Goal: Transaction & Acquisition: Purchase product/service

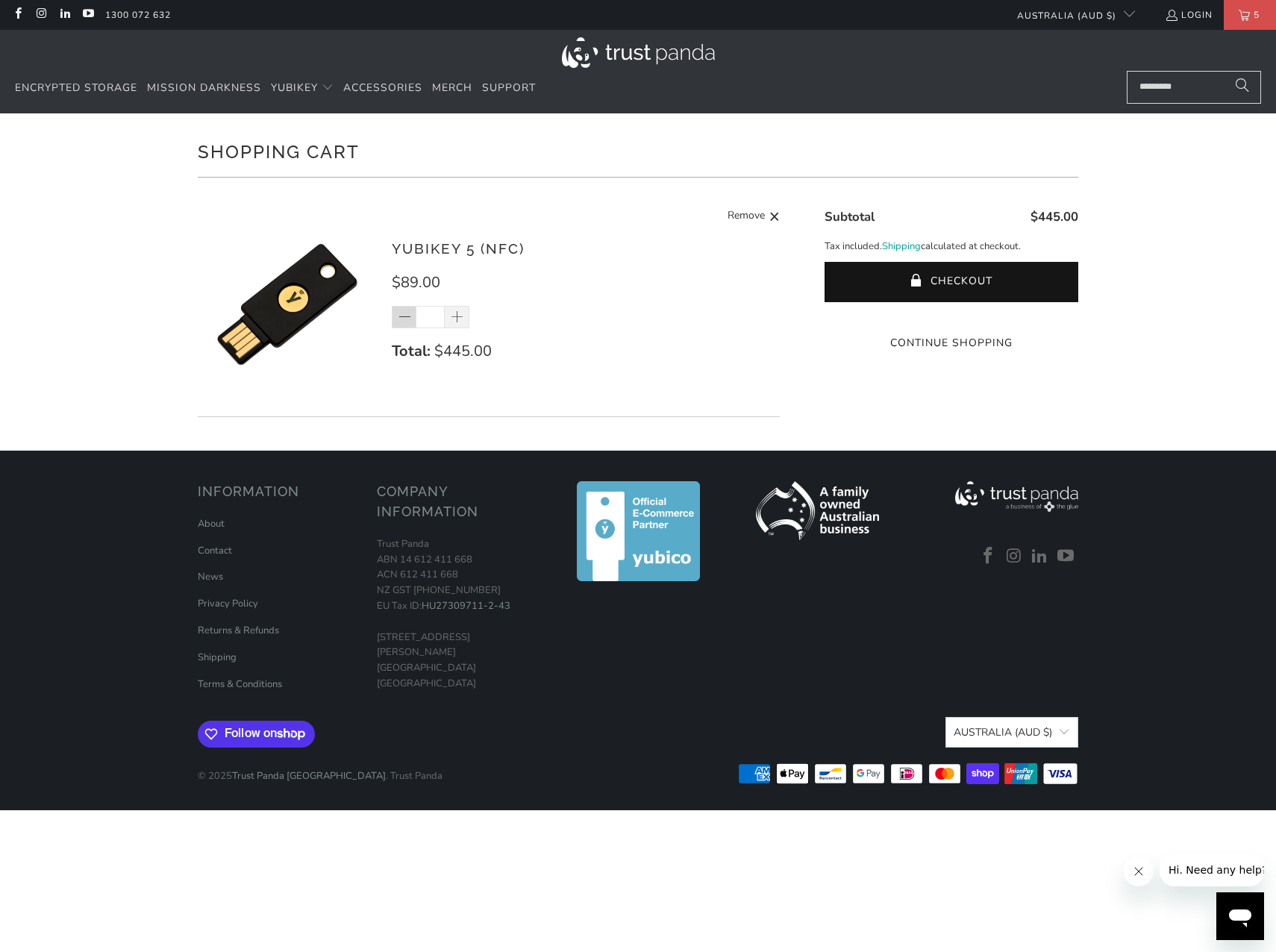
click at [408, 327] on span at bounding box center [404, 317] width 25 height 22
type input "*"
click at [406, 315] on div "*" at bounding box center [440, 317] width 97 height 22
click at [407, 316] on span at bounding box center [405, 317] width 15 height 15
type input "*"
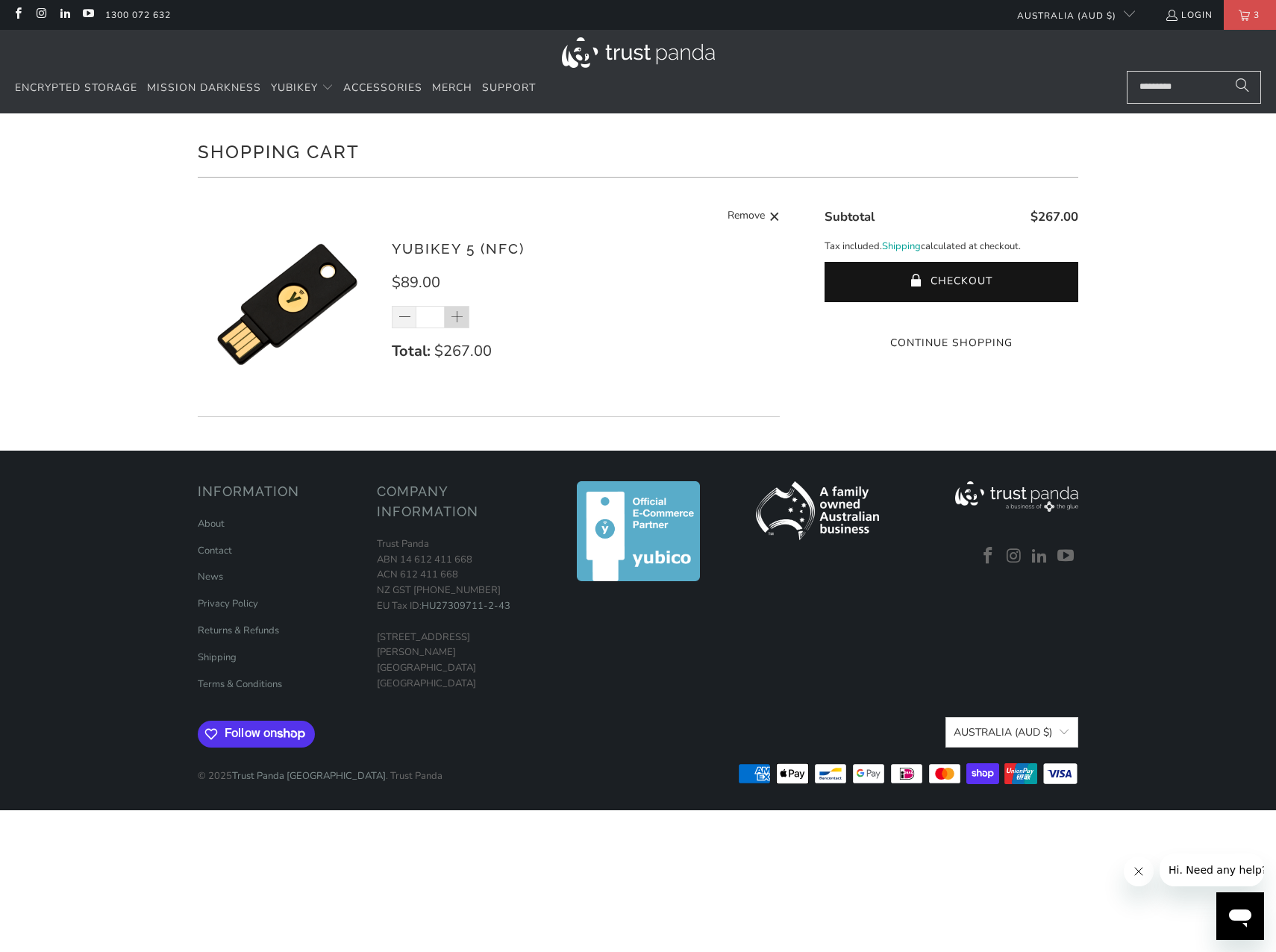
click at [459, 318] on span at bounding box center [457, 317] width 15 height 15
type input "*"
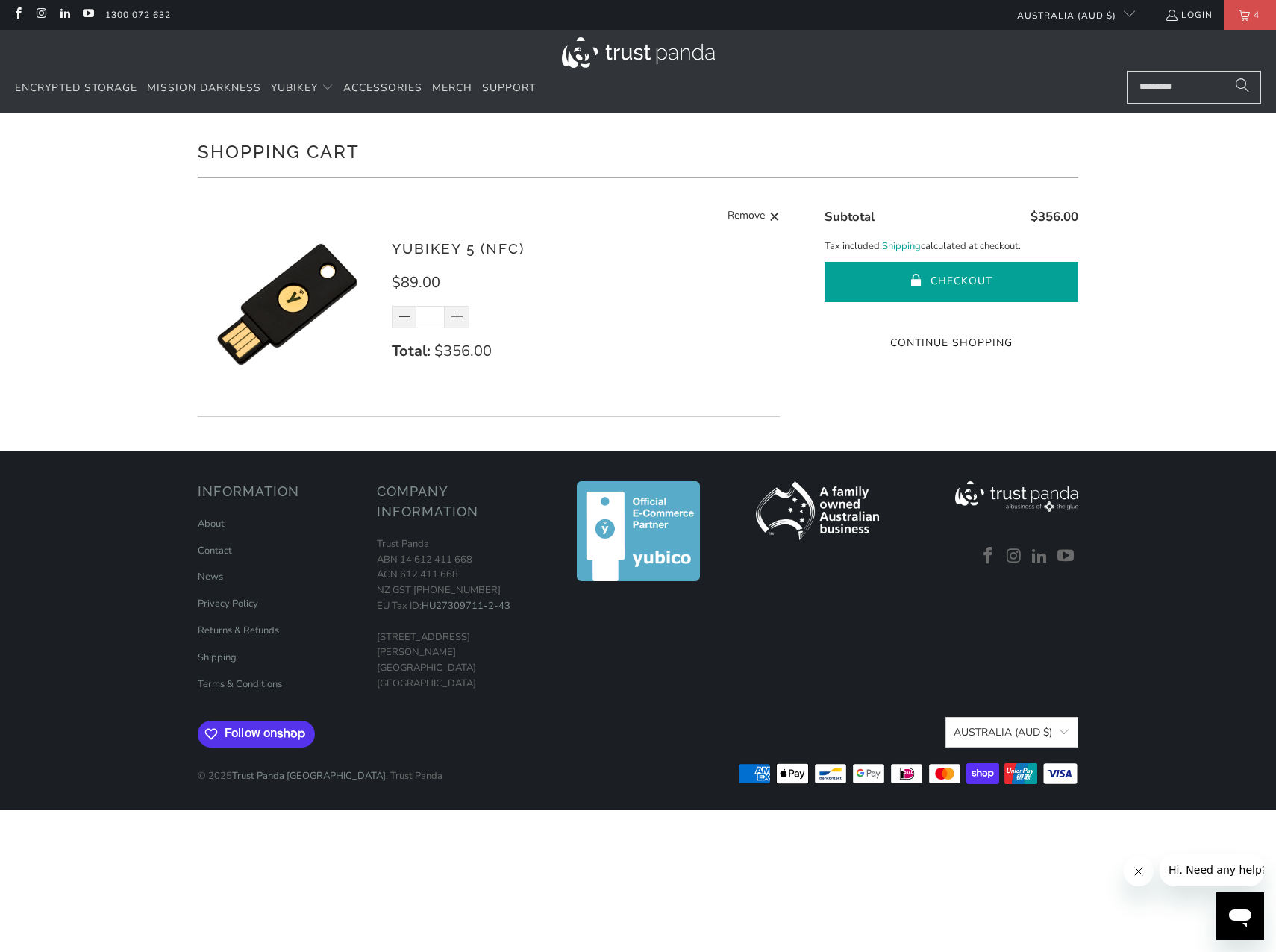
click at [983, 274] on button "Checkout" at bounding box center [952, 281] width 254 height 40
